Goal: Information Seeking & Learning: Learn about a topic

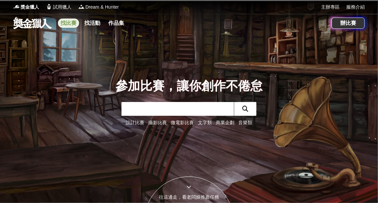
click at [65, 23] on link "找比賽" at bounding box center [68, 23] width 21 height 9
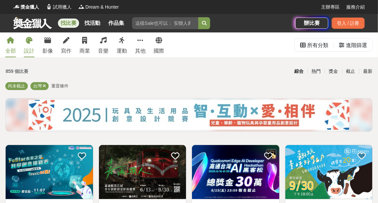
click at [26, 45] on link "設計" at bounding box center [29, 44] width 11 height 25
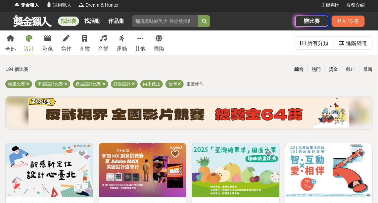
scroll to position [2, 0]
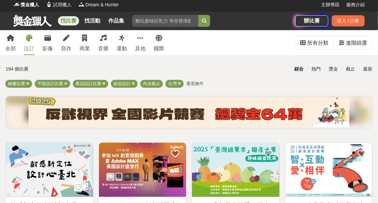
click at [201, 84] on span "重置條件" at bounding box center [194, 83] width 17 height 5
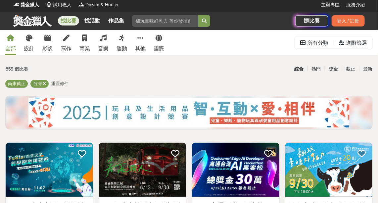
click at [63, 83] on span "重置條件" at bounding box center [59, 83] width 17 height 5
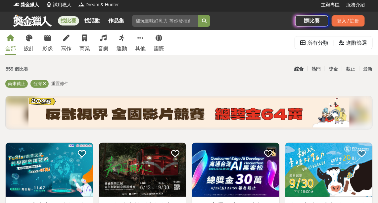
click at [62, 82] on span "重置條件" at bounding box center [59, 83] width 17 height 5
click at [44, 84] on icon at bounding box center [44, 83] width 3 height 4
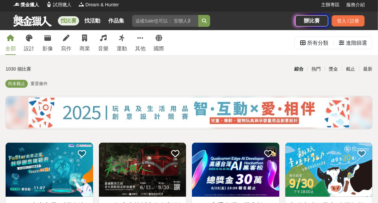
click at [40, 84] on span "重置條件" at bounding box center [38, 83] width 17 height 5
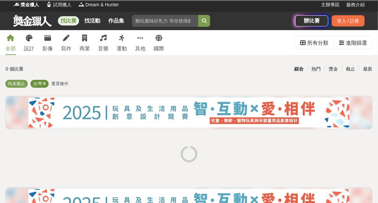
click at [46, 83] on div "台灣" at bounding box center [39, 84] width 18 height 8
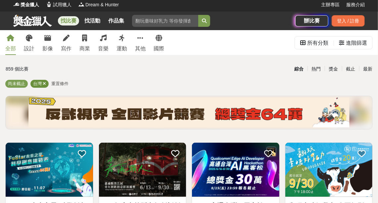
click at [45, 83] on icon at bounding box center [44, 83] width 3 height 4
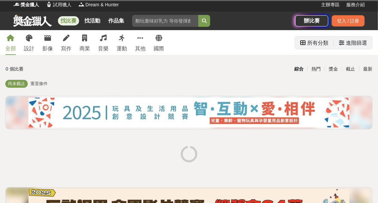
click at [348, 45] on div "進階篩選" at bounding box center [356, 42] width 21 height 13
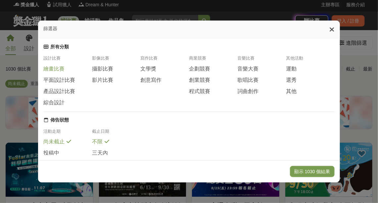
click at [68, 72] on div "繪畫比賽" at bounding box center [67, 68] width 49 height 7
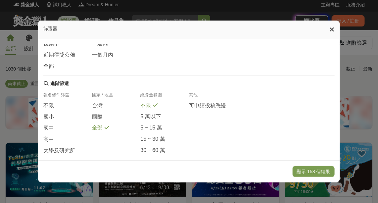
scroll to position [153, 0]
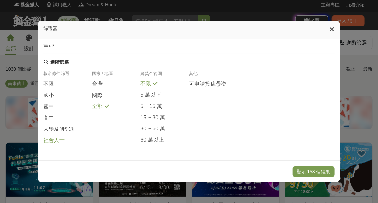
click at [62, 139] on span "社會人士" at bounding box center [53, 140] width 21 height 7
click at [304, 173] on button "顯示 9 個結果" at bounding box center [315, 171] width 37 height 11
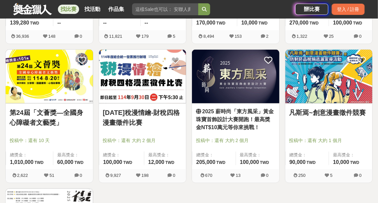
scroll to position [235, 0]
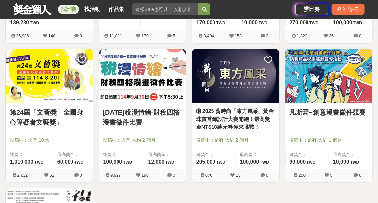
click at [321, 113] on link "凡斯焉~創意漫畫徵件競賽" at bounding box center [328, 112] width 79 height 10
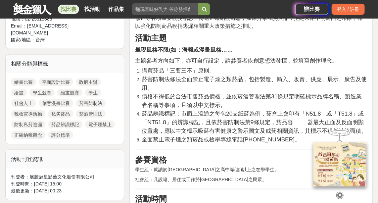
scroll to position [272, 0]
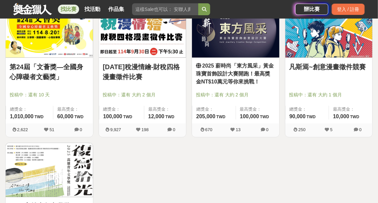
scroll to position [280, 0]
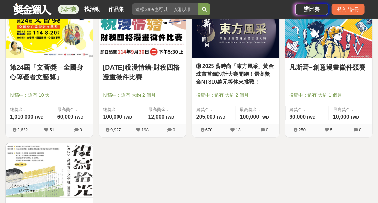
click at [239, 68] on link "2025 薪時尚「東方風采」黃金珠寶首飾設計大賽開跑！最高獎金NT$10萬元等你來挑戰！" at bounding box center [235, 74] width 79 height 24
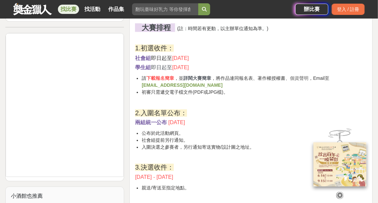
scroll to position [569, 0]
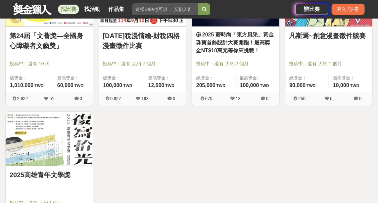
scroll to position [319, 0]
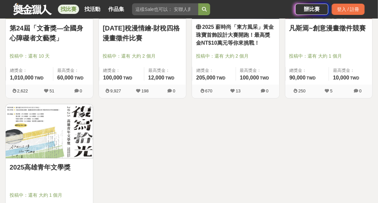
click at [63, 136] on img at bounding box center [49, 131] width 87 height 54
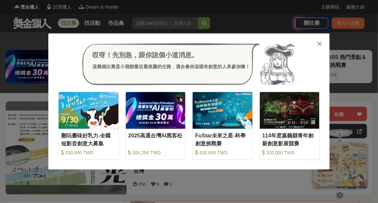
click at [317, 42] on icon at bounding box center [319, 43] width 5 height 7
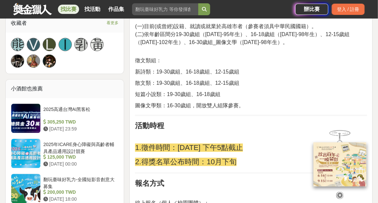
scroll to position [481, 0]
